Goal: Check status

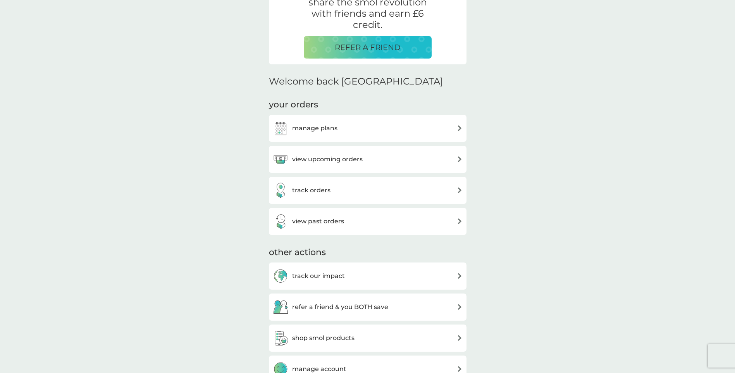
scroll to position [165, 0]
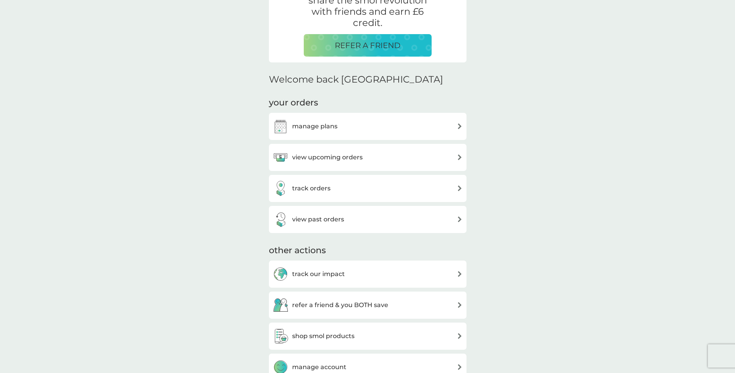
click at [348, 187] on div "track orders" at bounding box center [368, 188] width 190 height 15
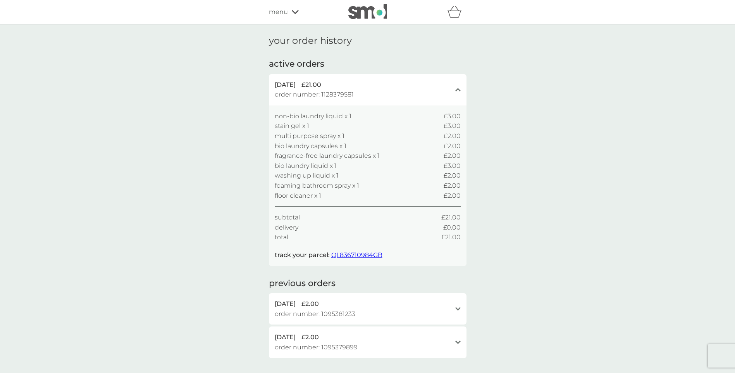
click at [346, 255] on span "QL836710984GB" at bounding box center [356, 254] width 51 height 7
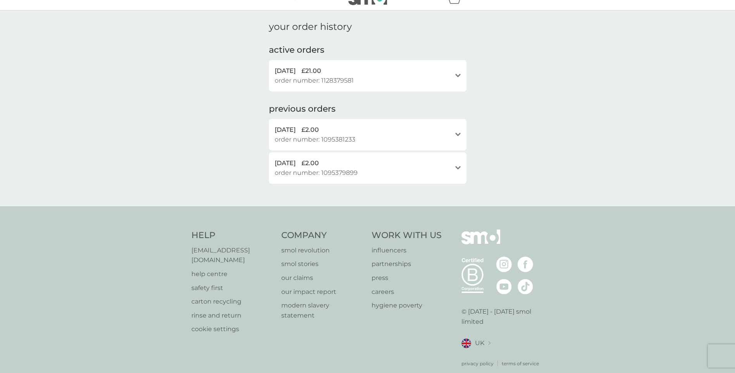
scroll to position [22, 0]
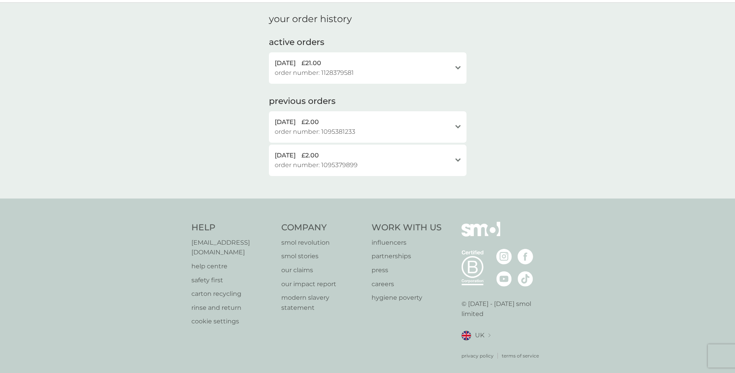
click at [423, 129] on div "[DATE] £2.00 order number: 1095381233" at bounding box center [363, 127] width 177 height 20
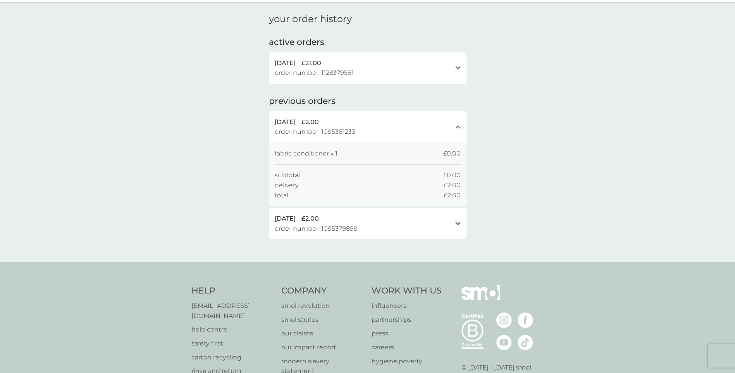
drag, startPoint x: 447, startPoint y: 229, endPoint x: 454, endPoint y: 230, distance: 6.7
click at [448, 229] on div "[DATE] £2.00 order number: 1095379899" at bounding box center [363, 223] width 177 height 20
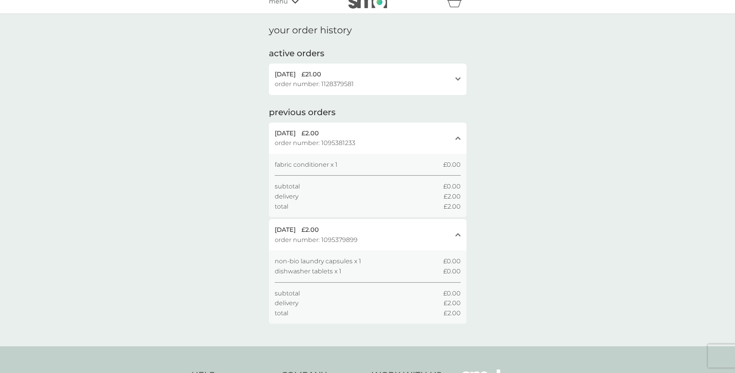
scroll to position [0, 0]
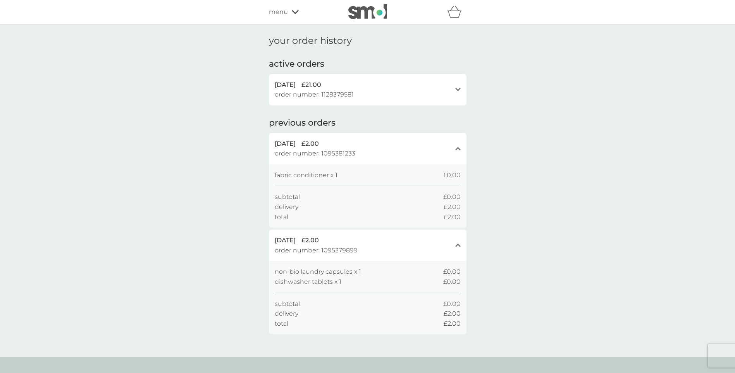
click at [279, 10] on span "menu" at bounding box center [278, 12] width 19 height 10
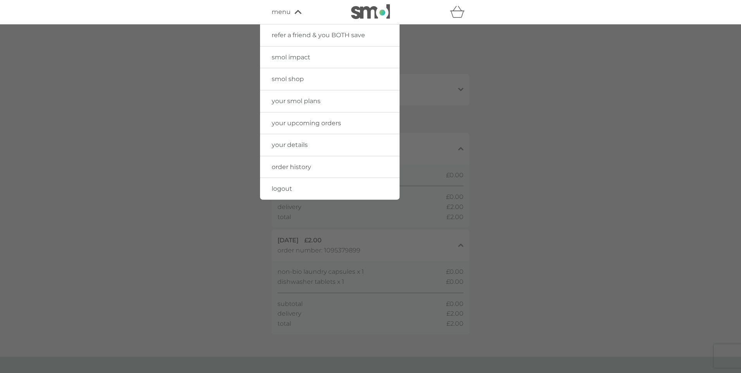
click at [303, 105] on link "your smol plans" at bounding box center [329, 101] width 139 height 22
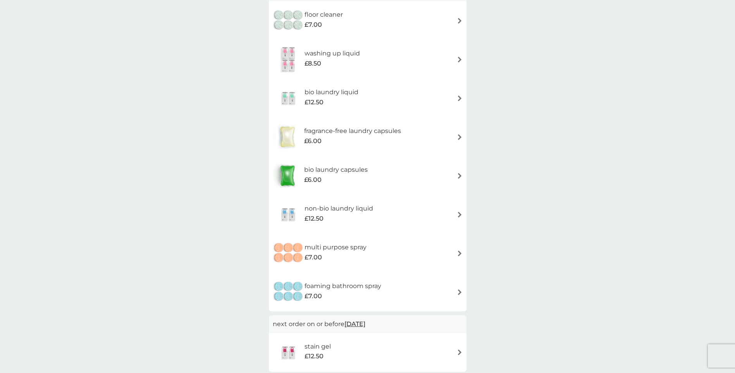
scroll to position [39, 0]
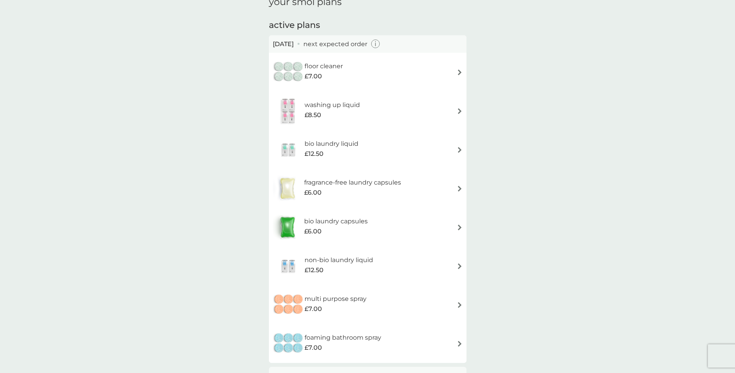
click at [376, 45] on icon "button" at bounding box center [375, 44] width 1 height 3
